Goal: Transaction & Acquisition: Purchase product/service

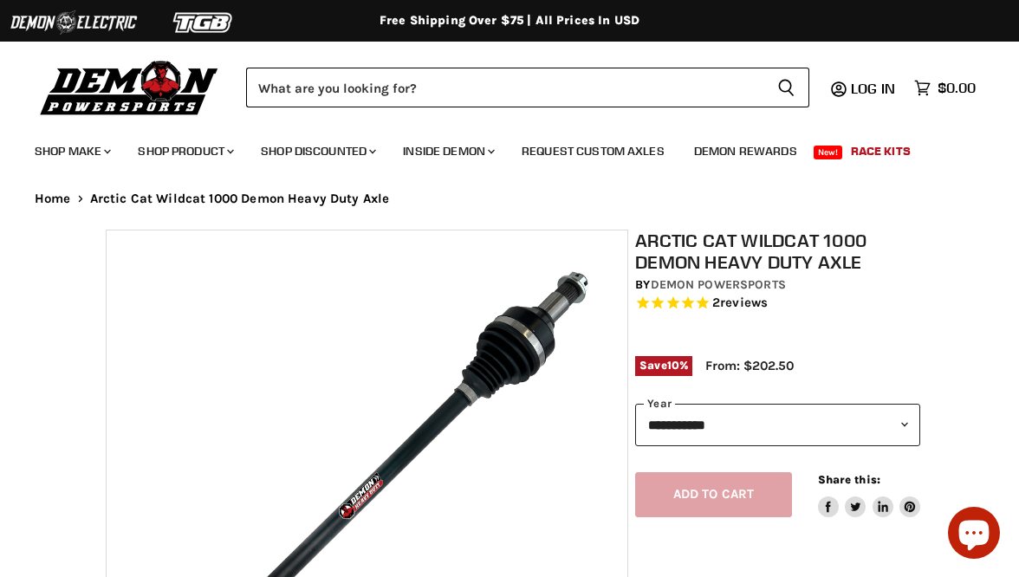
select select "******"
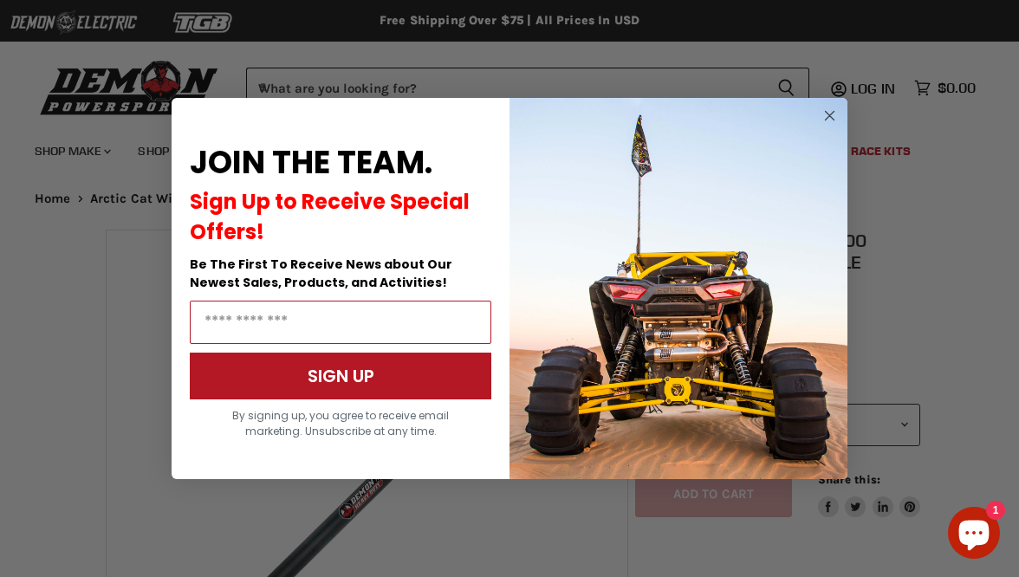
click at [828, 114] on circle "Close dialog" at bounding box center [830, 116] width 21 height 21
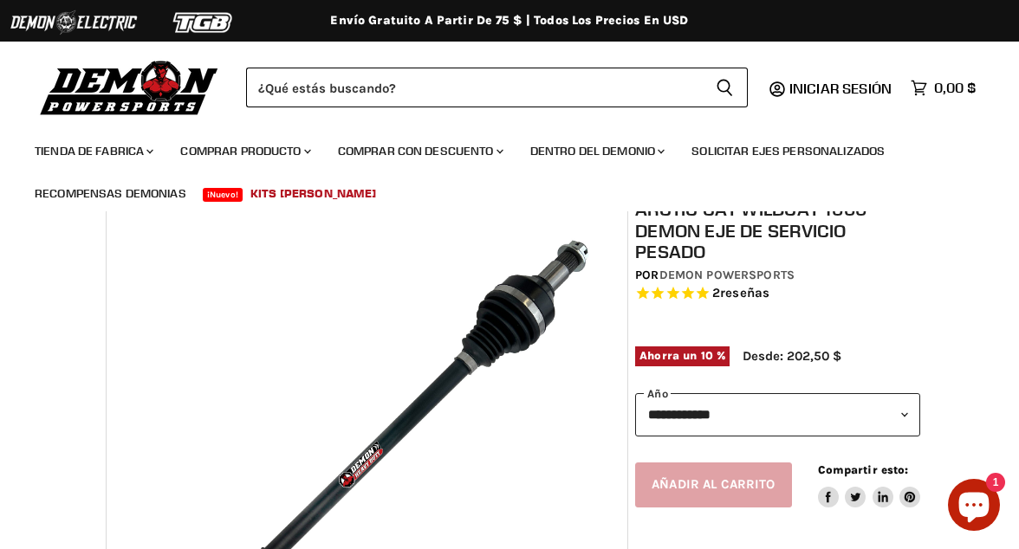
scroll to position [42, 0]
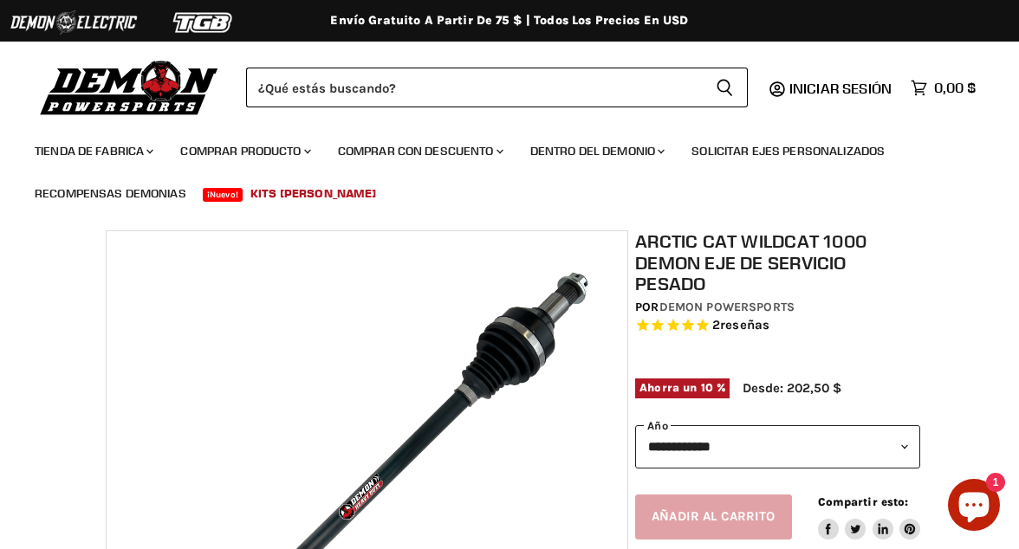
select select "****"
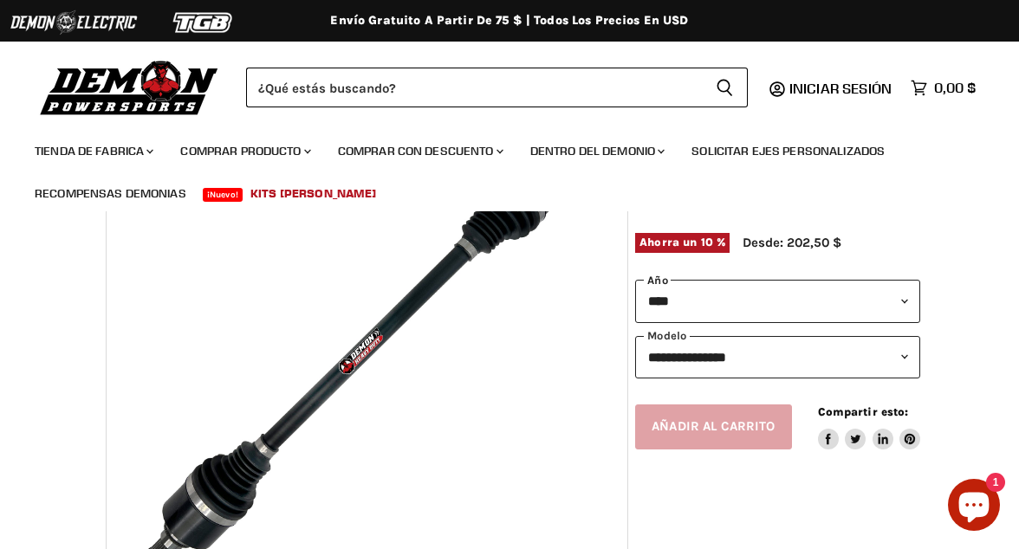
scroll to position [196, 0]
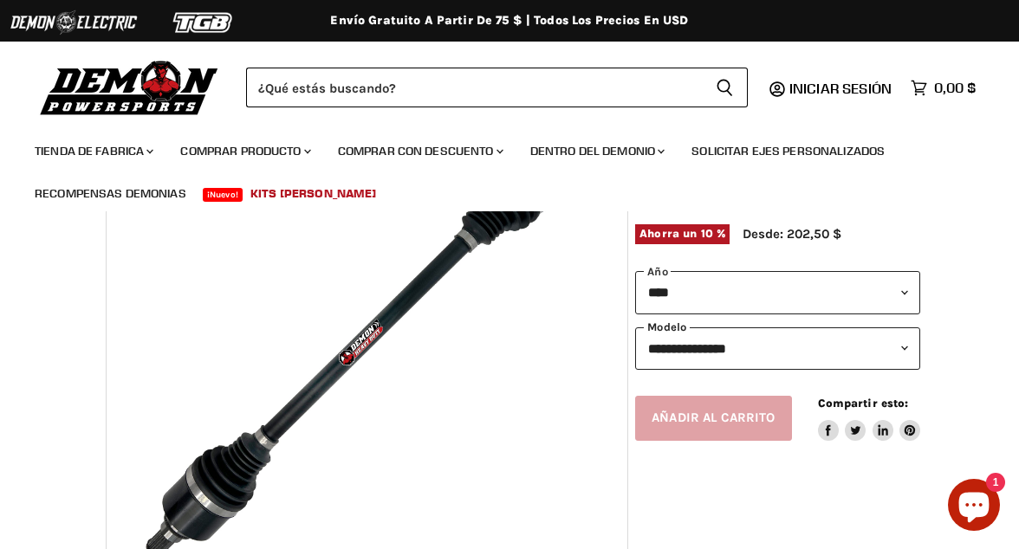
select select "**********"
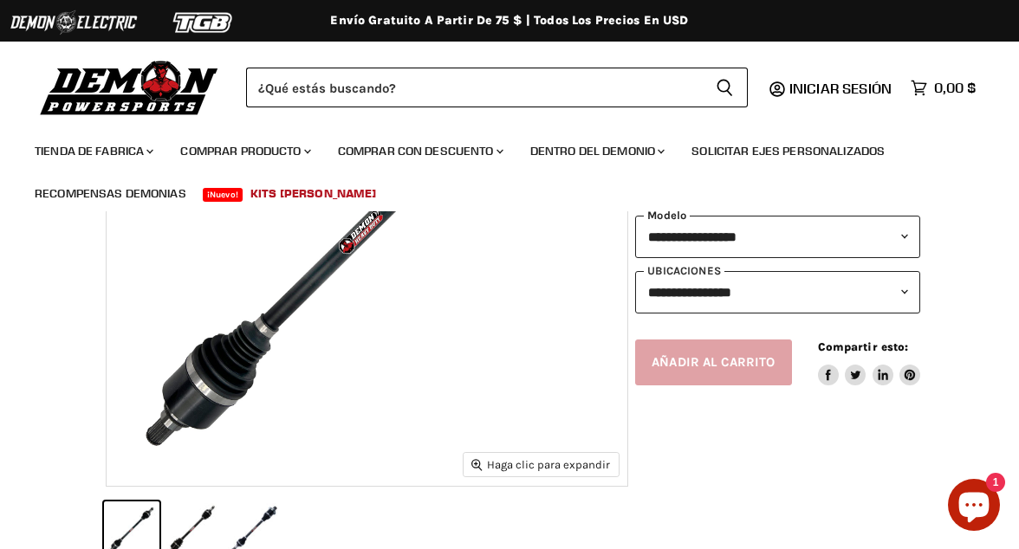
scroll to position [309, 0]
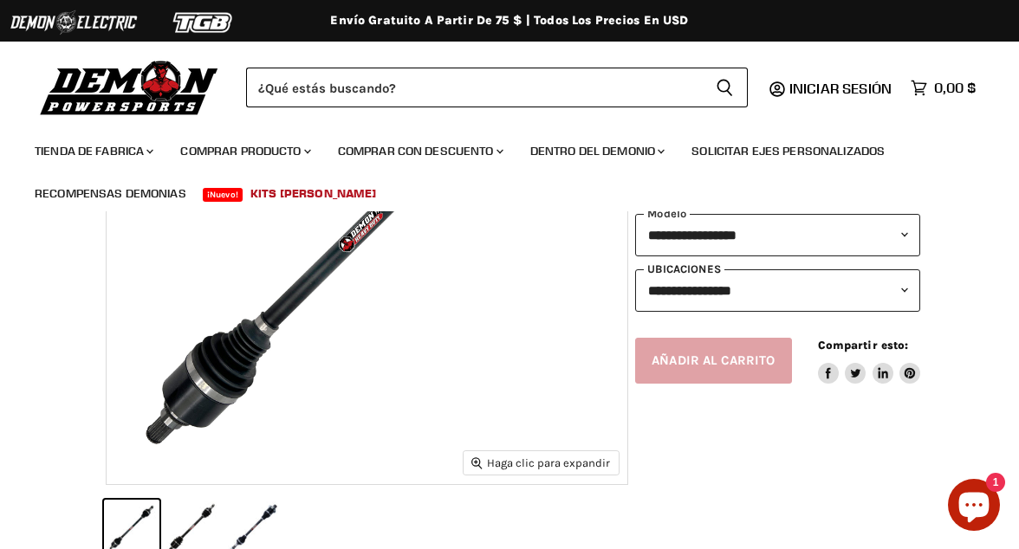
select select "**********"
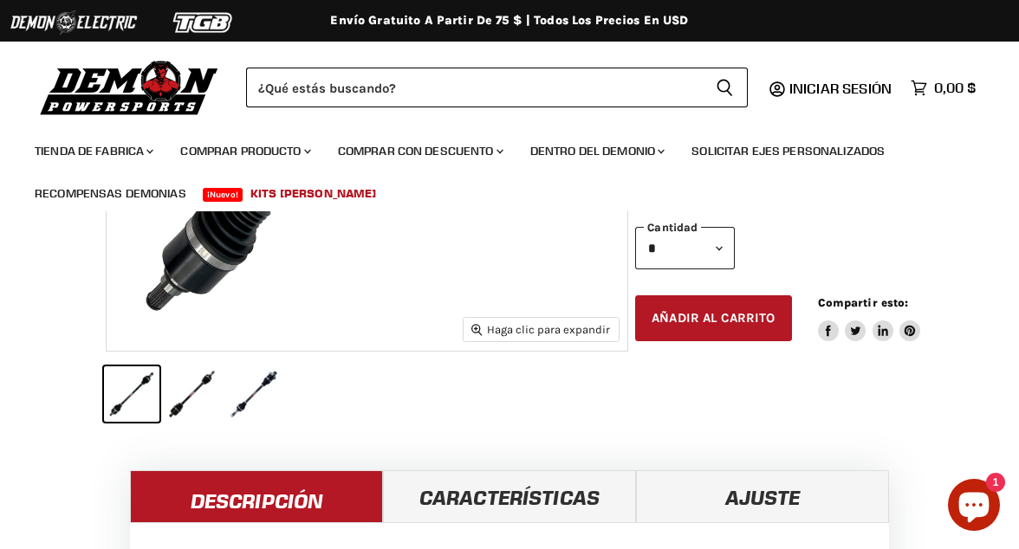
scroll to position [457, 0]
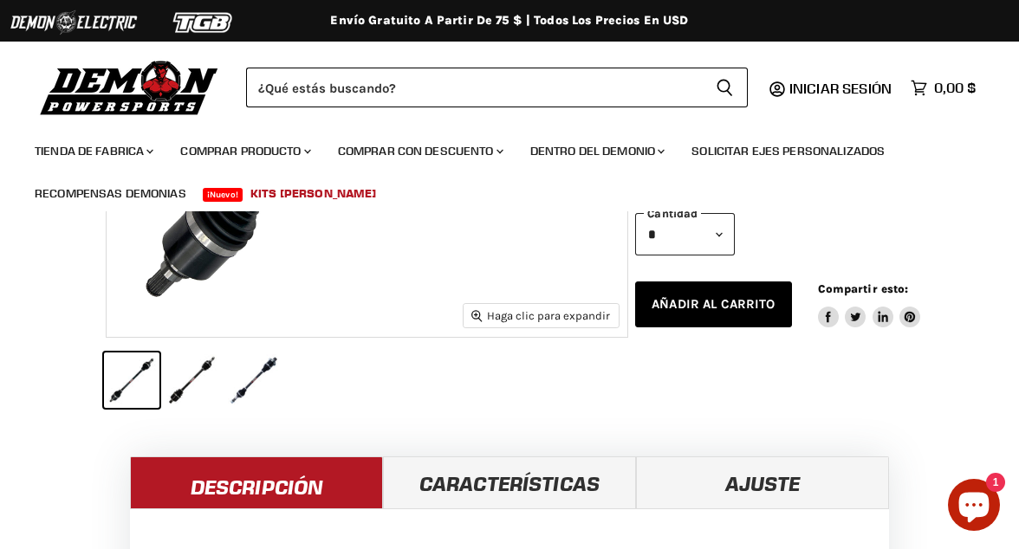
click at [740, 298] on span "añadir al carrito" at bounding box center [714, 304] width 124 height 16
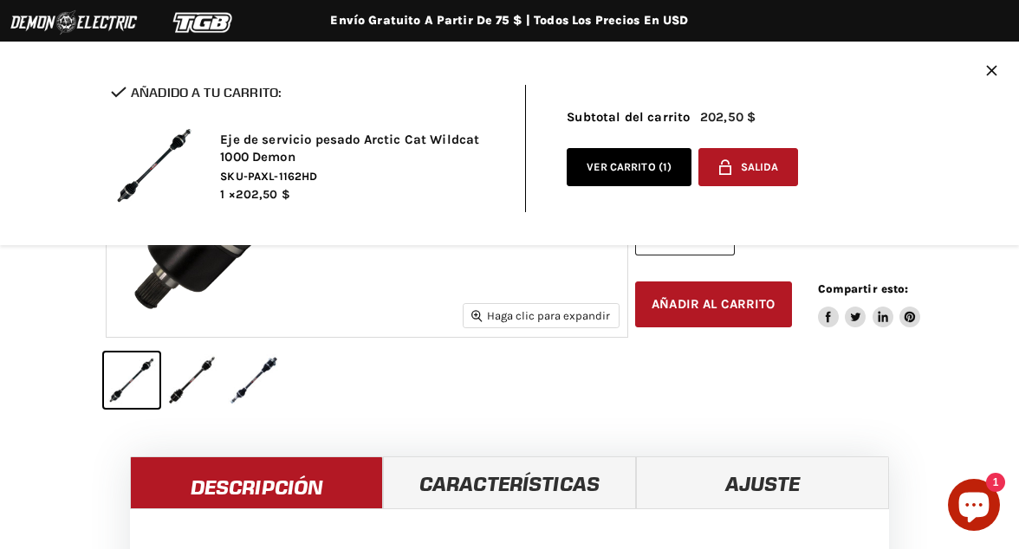
click at [999, 75] on div "Checkmark icon AÑADIDO A TU CARRITO: Eje de servicio pesado Arctic Cat Wildcat …" at bounding box center [509, 148] width 1019 height 193
click at [994, 72] on icon "CERRAR" at bounding box center [991, 70] width 10 height 10
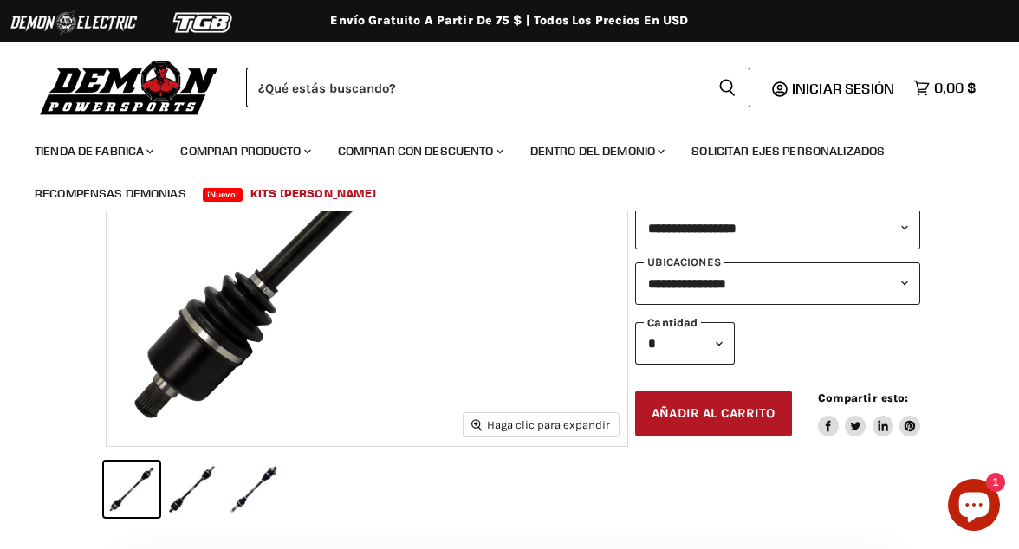
scroll to position [361, 0]
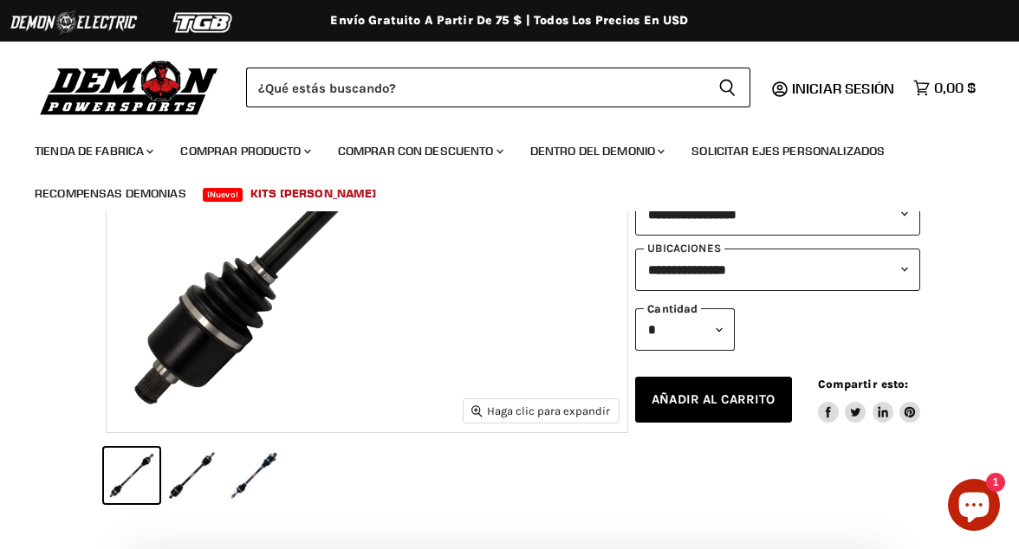
click at [716, 409] on button "añadir al carrito Spinner icon" at bounding box center [713, 400] width 156 height 46
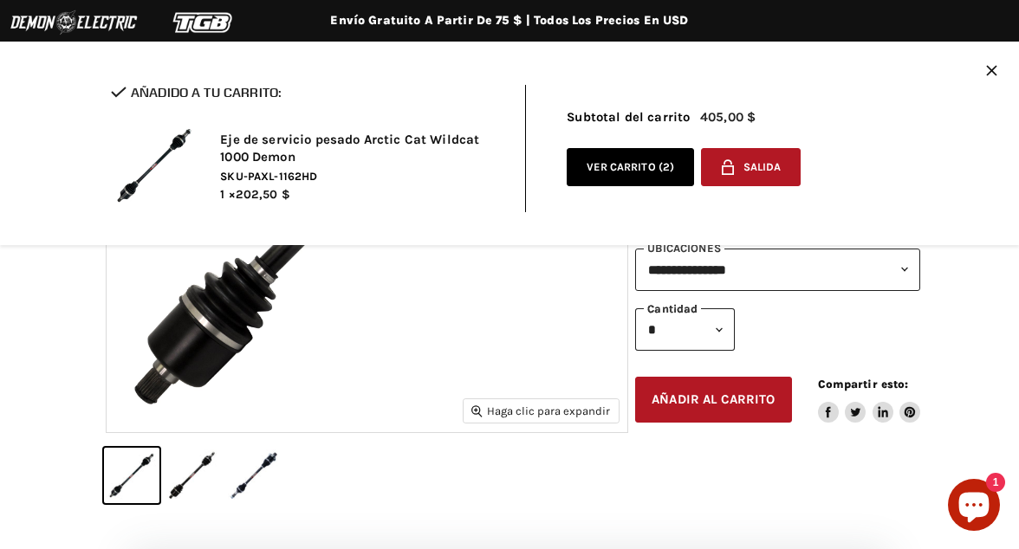
click at [996, 75] on icon "CERRAR" at bounding box center [991, 70] width 10 height 10
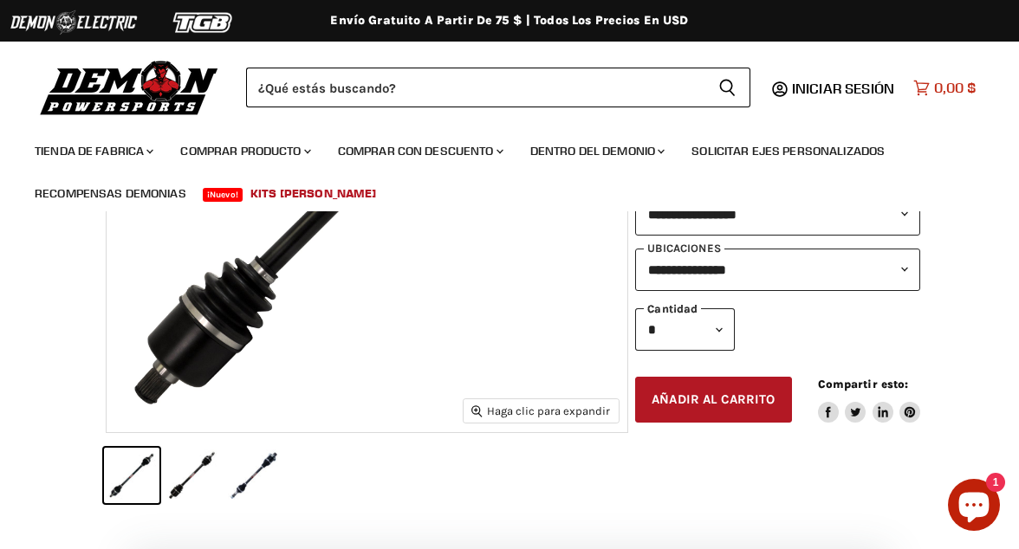
click at [926, 89] on icon "Cart icon" at bounding box center [921, 88] width 16 height 16
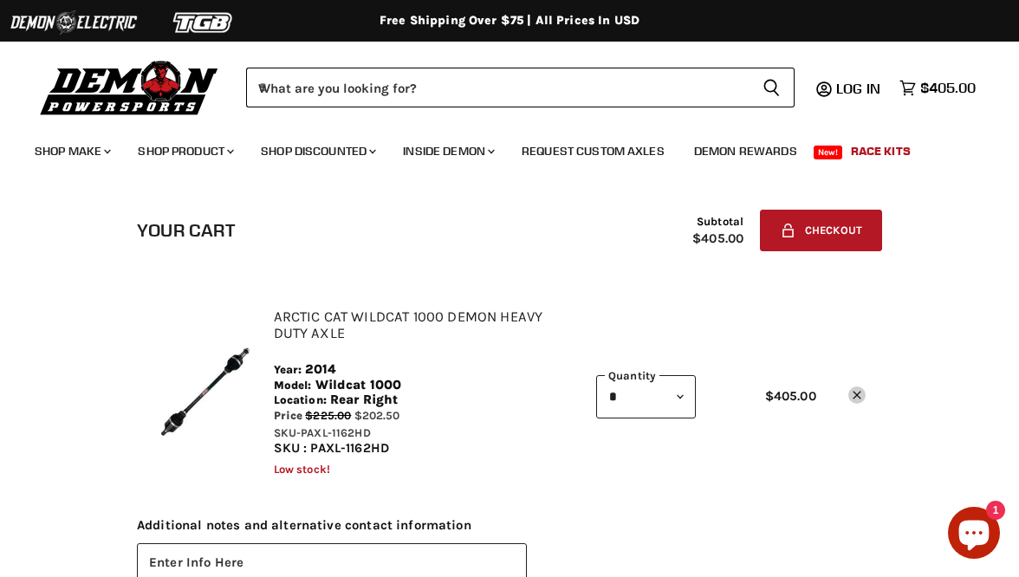
select select "*"
type input "*"
click at [749, 477] on li "Arctic Cat Wildcat 1000 Demon Heavy Duty Axle Year: 2014 Model: Wildcat 1000 Lo…" at bounding box center [509, 392] width 745 height 200
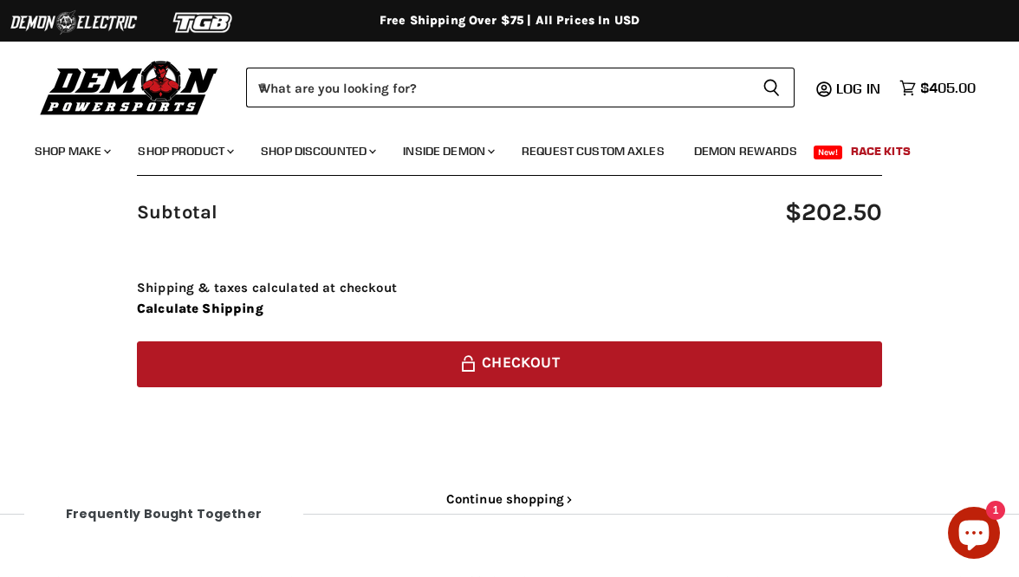
scroll to position [511, 0]
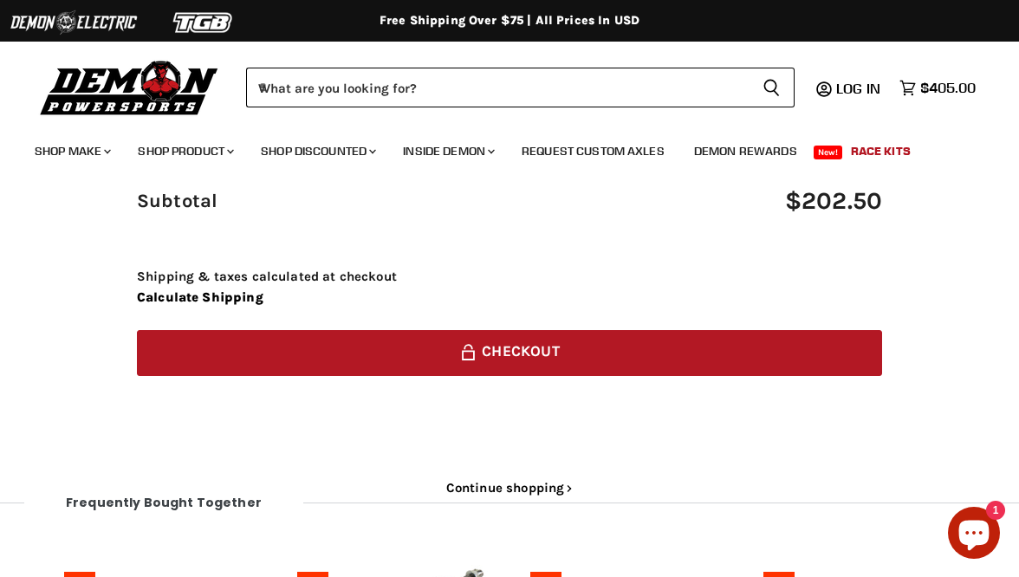
click at [511, 449] on shopify-google-pay-button "cart checkout" at bounding box center [509, 457] width 3 height 16
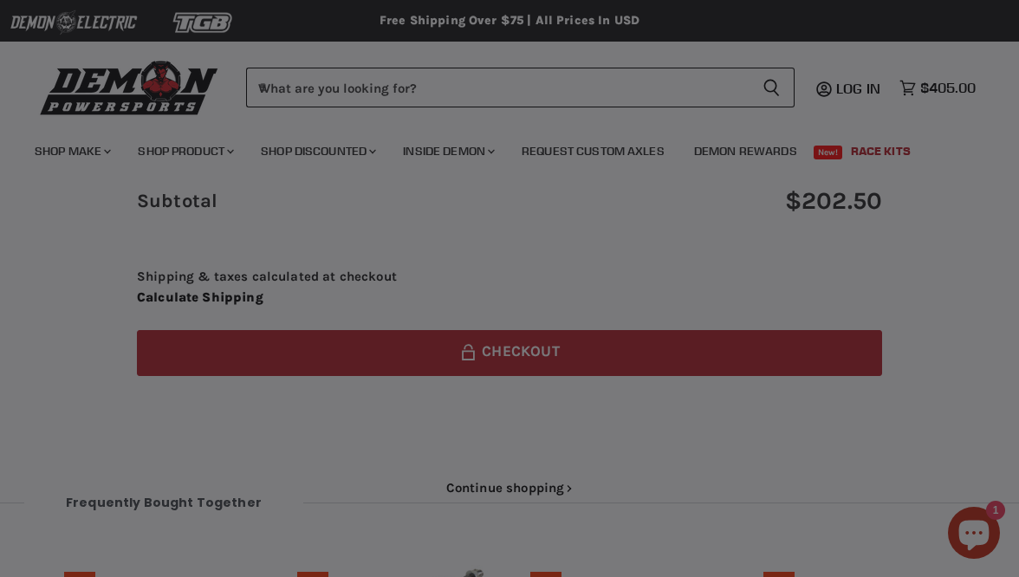
click at [46, 272] on gpay-graypane at bounding box center [509, 288] width 1019 height 577
